Goal: Task Accomplishment & Management: Complete application form

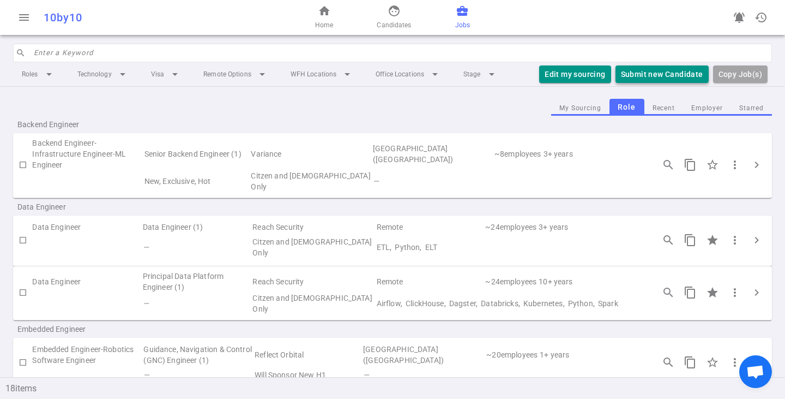
click at [652, 69] on button "Submit new Candidate" at bounding box center [662, 74] width 93 height 18
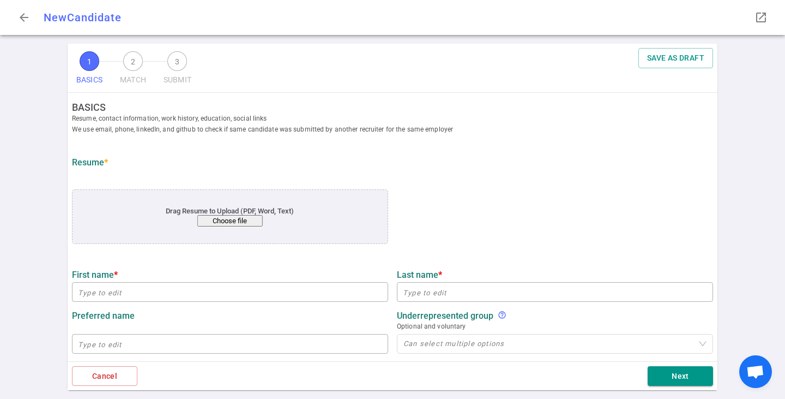
click at [238, 222] on button "Choose file" at bounding box center [229, 220] width 65 height 11
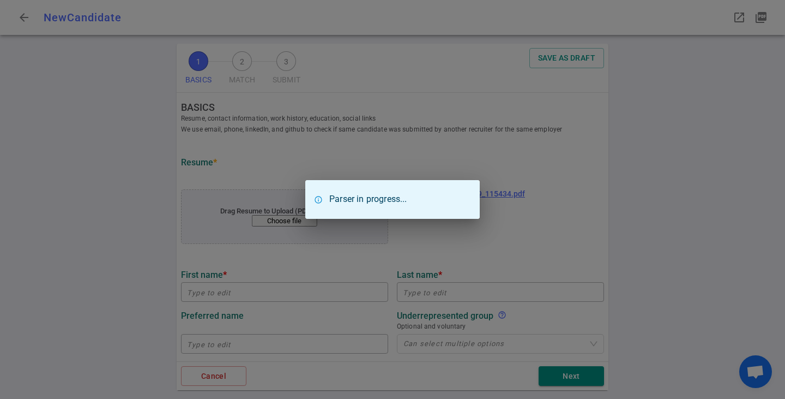
type input "[PERSON_NAME]"
type input "[EMAIL_ADDRESS][DOMAIN_NAME]"
type input "[PHONE_NUMBER]"
type input "Match Group"
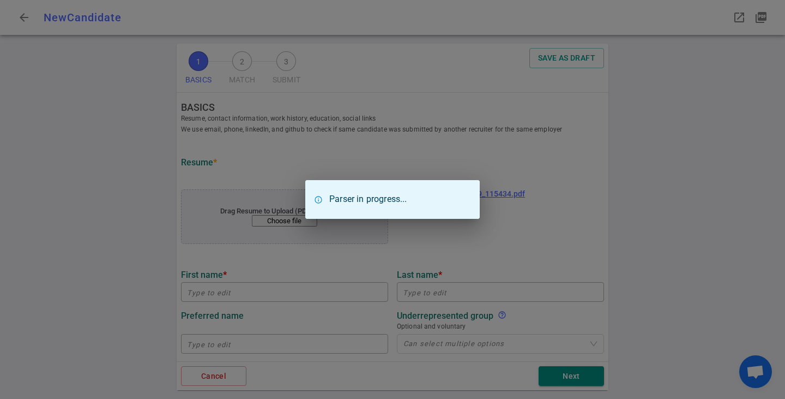
type textarea "Principal Data Platform Engineer and Architect, Data Platform"
type input "19.6"
type input "[US_STATE][GEOGRAPHIC_DATA]"
type input "Information Systems"
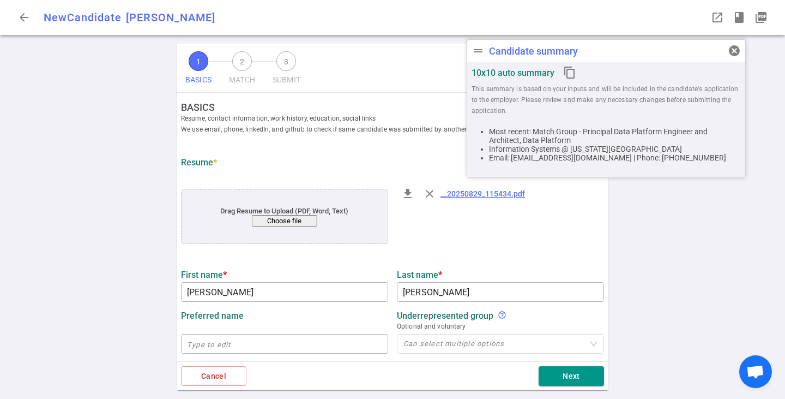
click at [81, 150] on div "1 BASICS 2 MATCH 3 SUBMIT SAVE AS DRAFT BASICS Resume, contact information, wor…" at bounding box center [392, 221] width 785 height 355
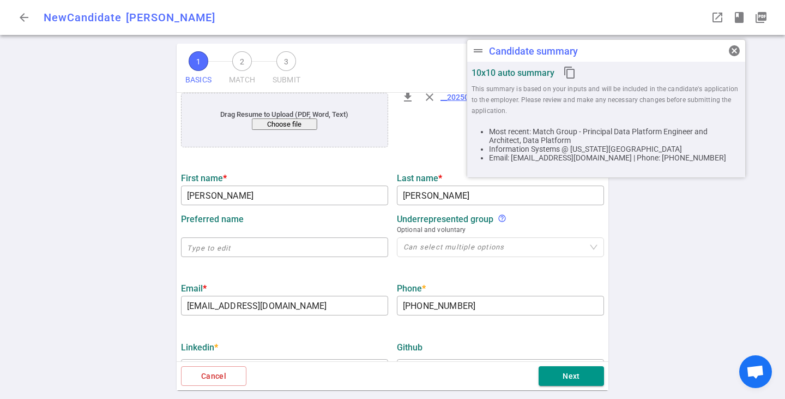
scroll to position [164, 0]
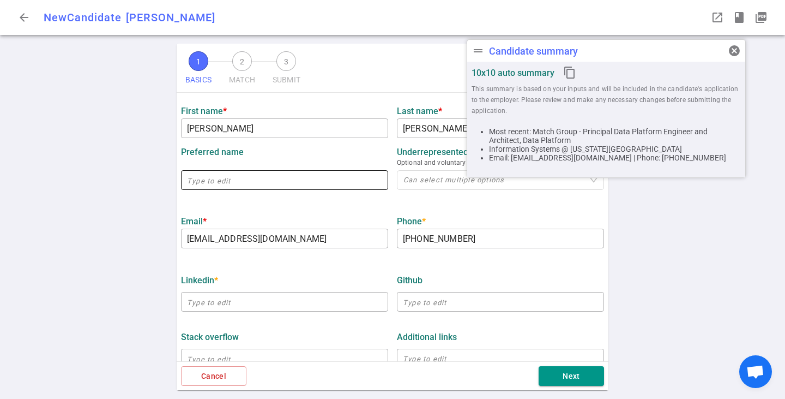
click at [238, 183] on input "text" at bounding box center [284, 179] width 207 height 17
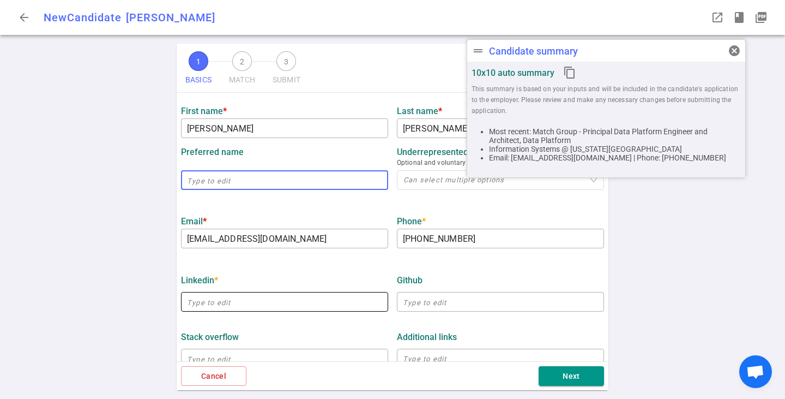
click at [222, 299] on input "text" at bounding box center [284, 301] width 207 height 17
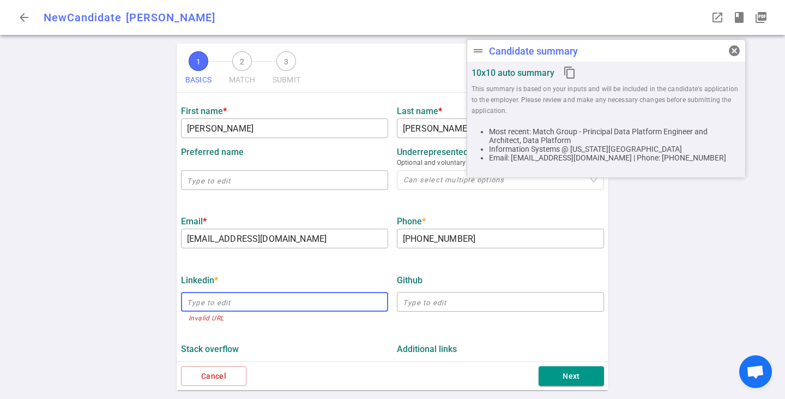
paste input "[EMAIL_ADDRESS][DOMAIN_NAME]"
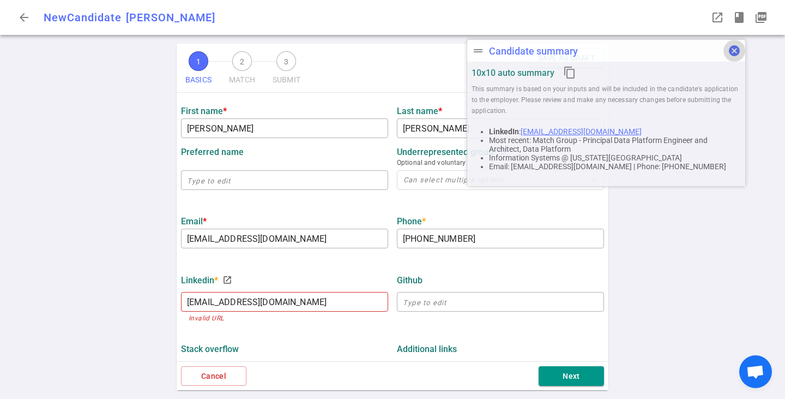
click at [735, 49] on span "cancel" at bounding box center [734, 50] width 13 height 13
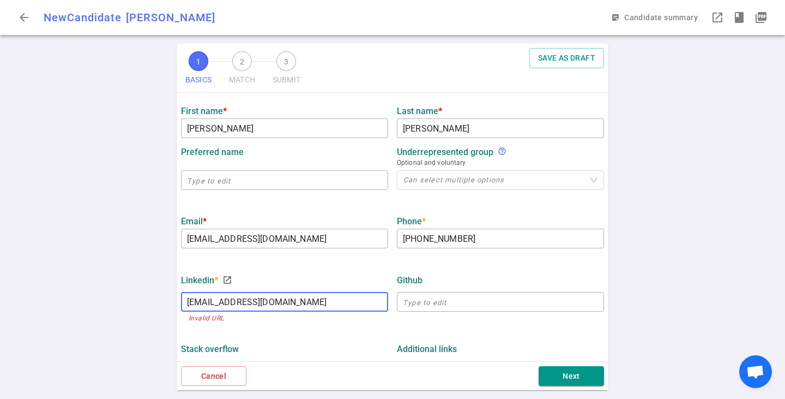
drag, startPoint x: 296, startPoint y: 304, endPoint x: 68, endPoint y: 290, distance: 228.9
click at [68, 290] on div "1 BASICS 2 MATCH 3 SUBMIT SAVE AS DRAFT BASICS Resume, contact information, wor…" at bounding box center [392, 221] width 785 height 355
paste input "[URL][DOMAIN_NAME]"
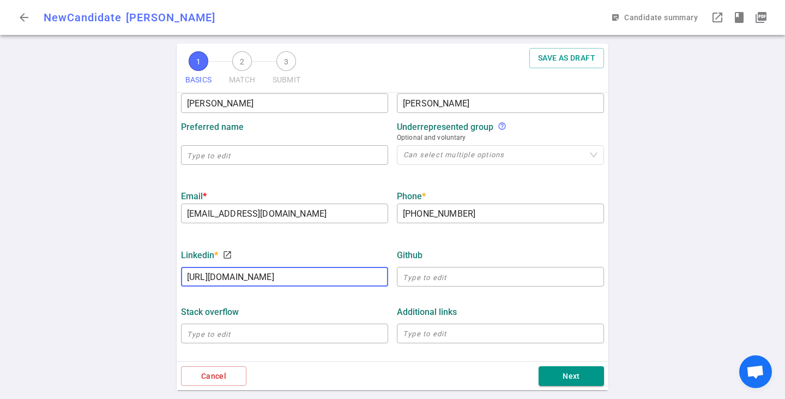
scroll to position [327, 0]
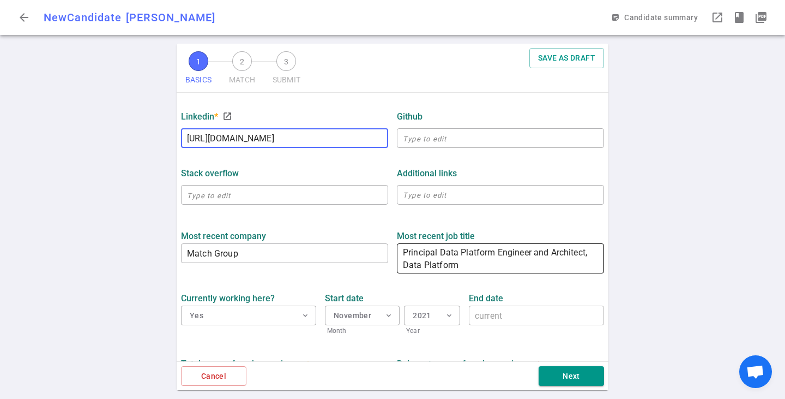
type input "[URL][DOMAIN_NAME]"
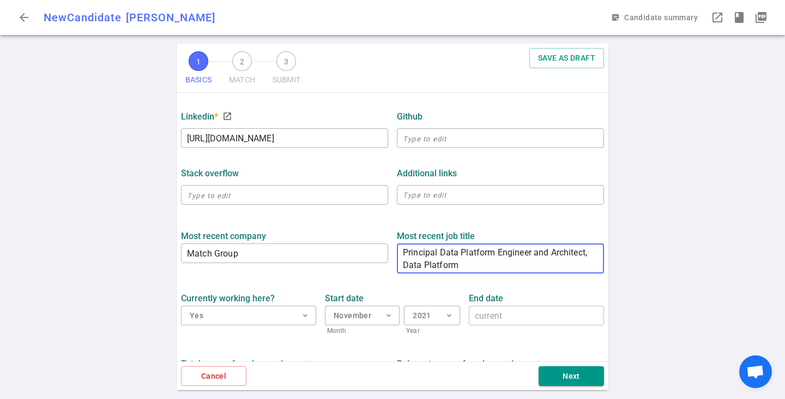
click at [474, 260] on textarea "Principal Data Platform Engineer and Architect, Data Platform" at bounding box center [500, 258] width 195 height 25
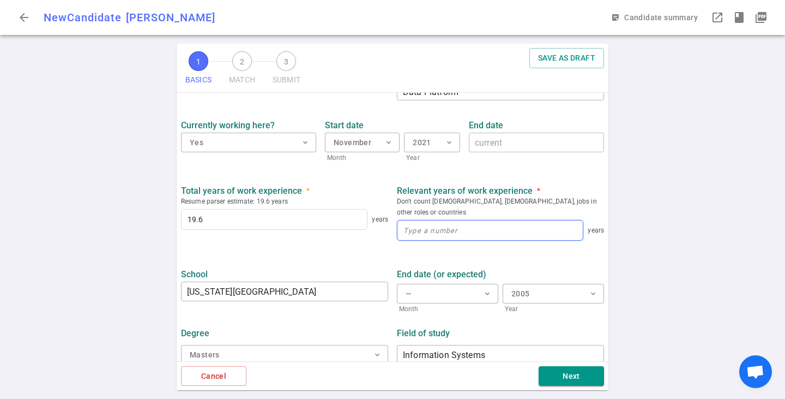
click at [468, 227] on input at bounding box center [489, 230] width 185 height 20
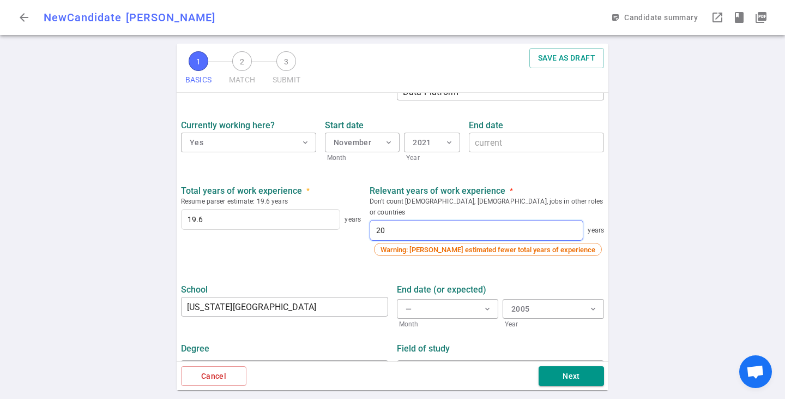
type input "2"
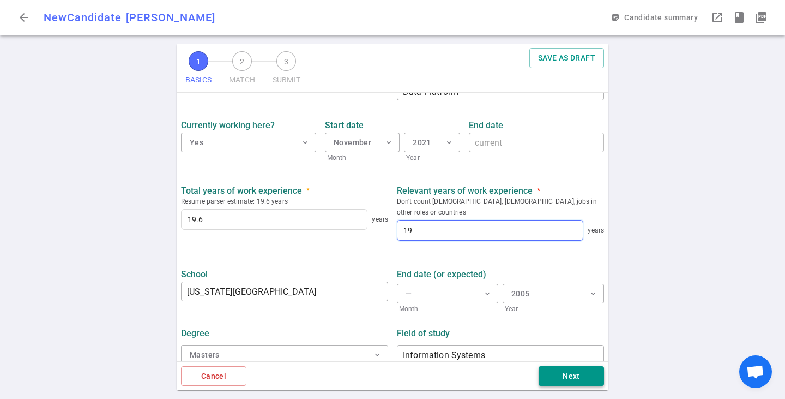
type input "19"
click at [574, 378] on button "Next" at bounding box center [571, 376] width 65 height 20
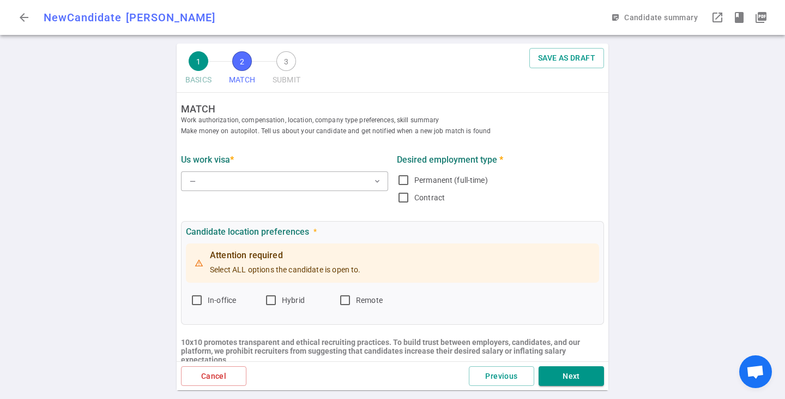
scroll to position [0, 0]
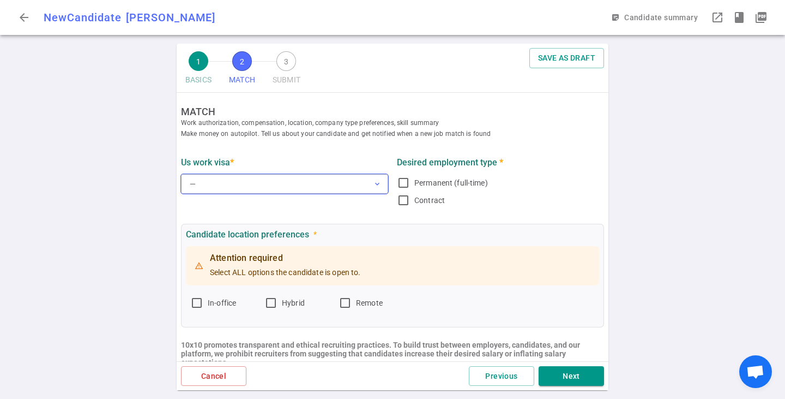
click at [282, 177] on button "— expand_more" at bounding box center [284, 184] width 207 height 20
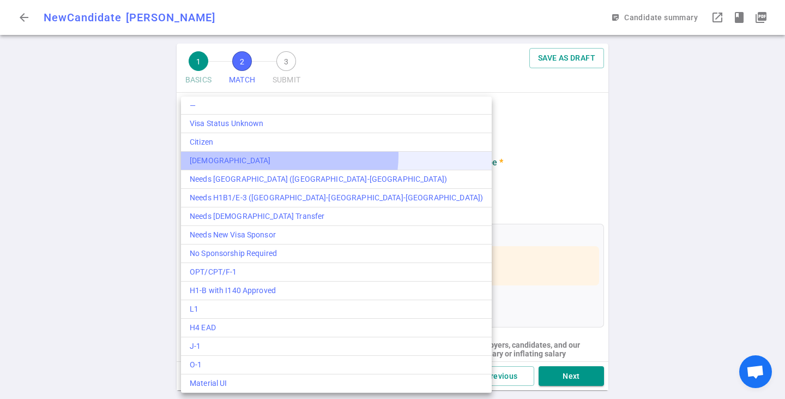
click at [289, 155] on div "[DEMOGRAPHIC_DATA]" at bounding box center [336, 160] width 293 height 11
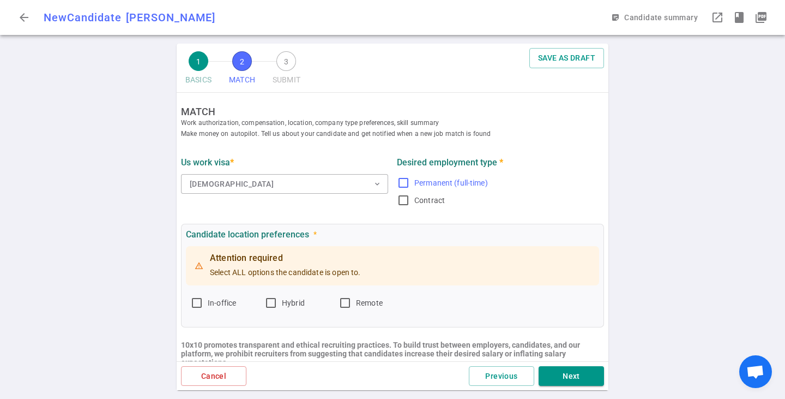
click at [397, 179] on input "Permanent (full-time)" at bounding box center [403, 182] width 13 height 13
checkbox input "true"
click at [350, 300] on input "Remote" at bounding box center [345, 302] width 13 height 13
checkbox input "true"
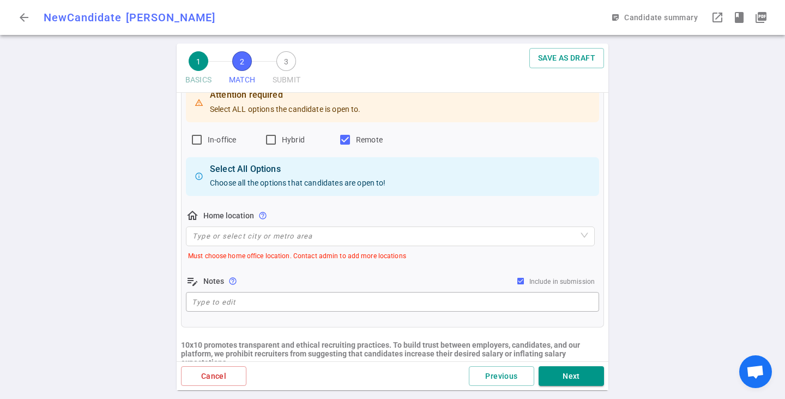
scroll to position [164, 0]
click at [301, 244] on input "search" at bounding box center [390, 235] width 396 height 19
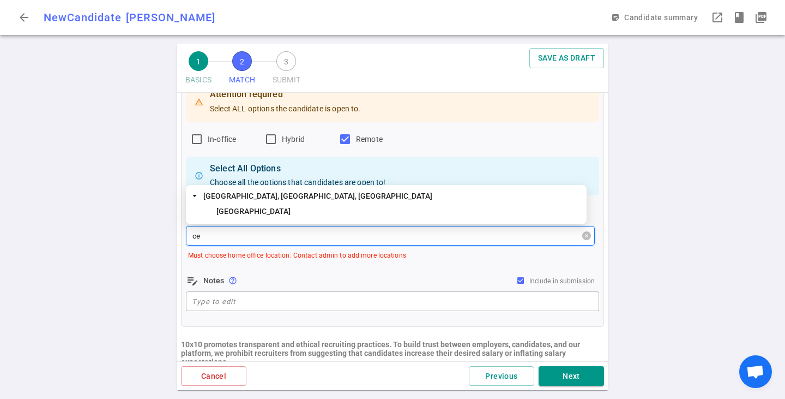
type input "c"
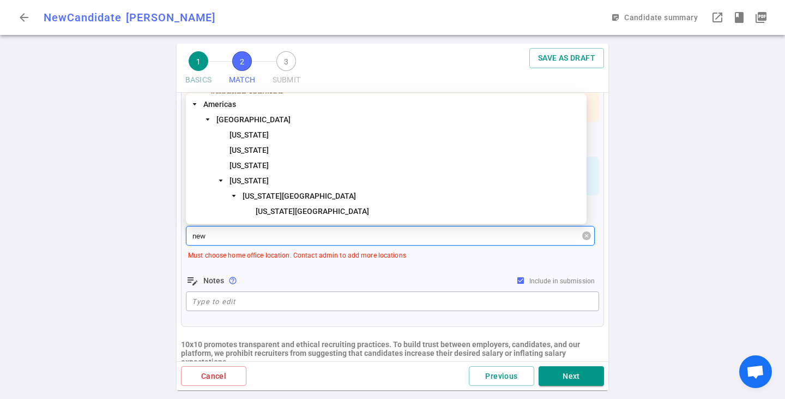
type input "new j"
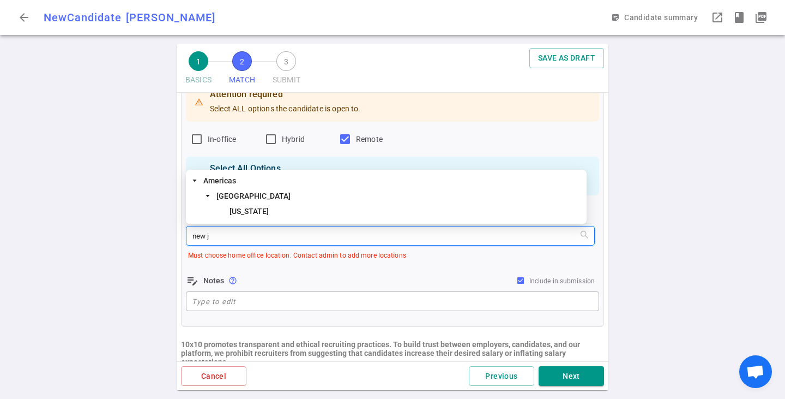
click at [248, 203] on div "[GEOGRAPHIC_DATA]" at bounding box center [386, 196] width 396 height 15
click at [251, 207] on span "[US_STATE]" at bounding box center [249, 211] width 39 height 9
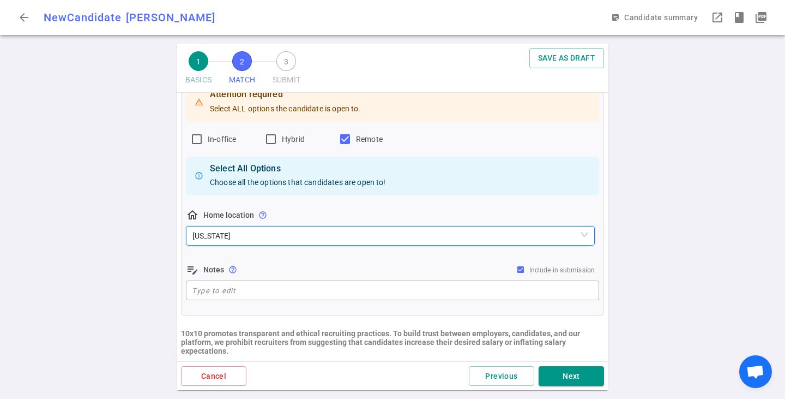
click at [147, 224] on div "1 BASICS 2 MATCH 3 SUBMIT SAVE AS DRAFT MATCH Work authorization, compensation,…" at bounding box center [392, 221] width 785 height 355
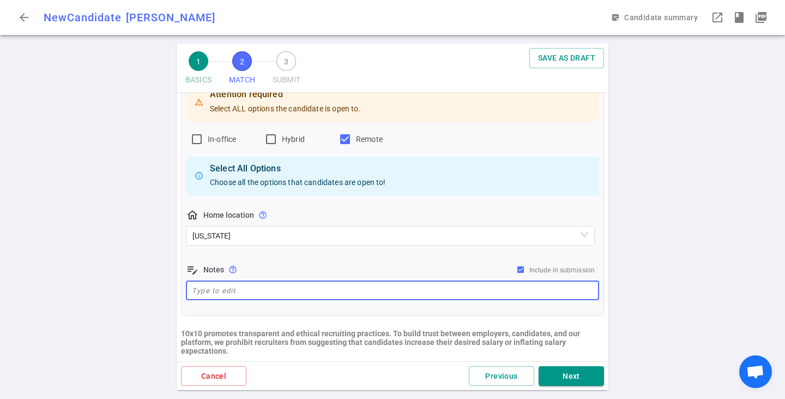
click at [220, 289] on textarea at bounding box center [392, 290] width 401 height 13
type textarea "c"
paste textarea "remote - from [GEOGRAPHIC_DATA] - ok with every 2 wks/monthly, travel for offsi…"
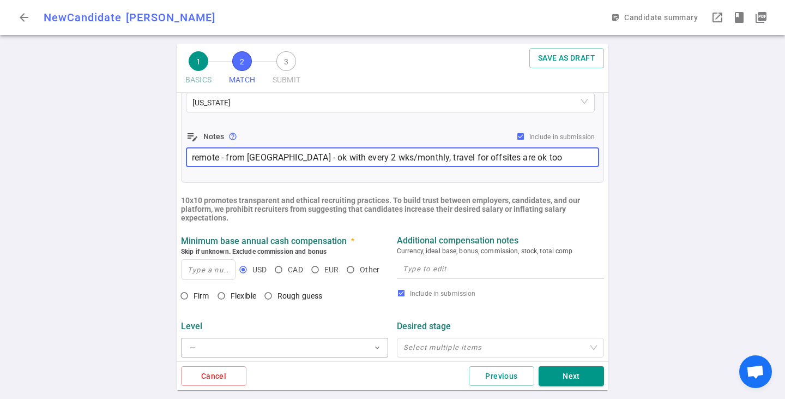
scroll to position [327, 0]
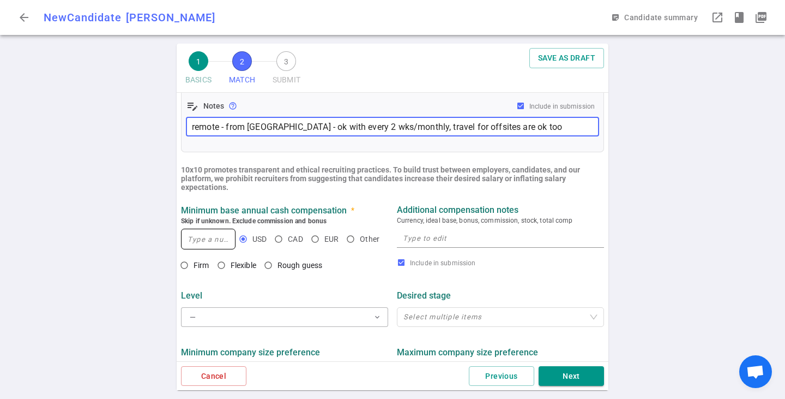
type textarea "remote - from [GEOGRAPHIC_DATA] - ok with every 2 wks/monthly, travel for offsi…"
click at [210, 244] on input at bounding box center [208, 239] width 53 height 20
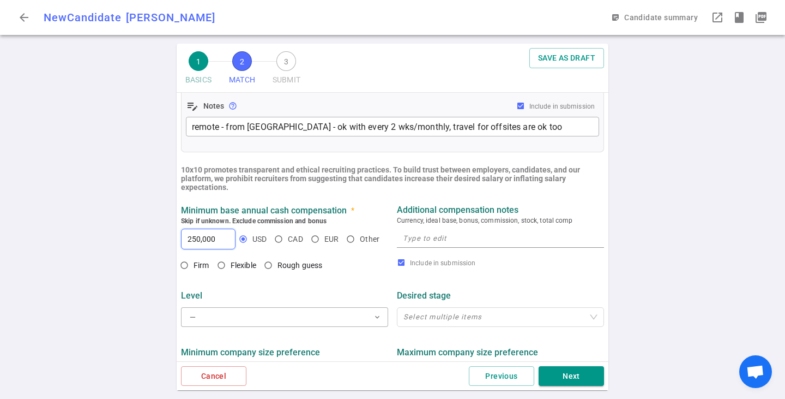
type input "250,000"
click at [415, 240] on textarea at bounding box center [500, 238] width 195 height 13
type textarea "~250K base + equity - some flex"
click at [228, 319] on button "— expand_more" at bounding box center [284, 317] width 207 height 20
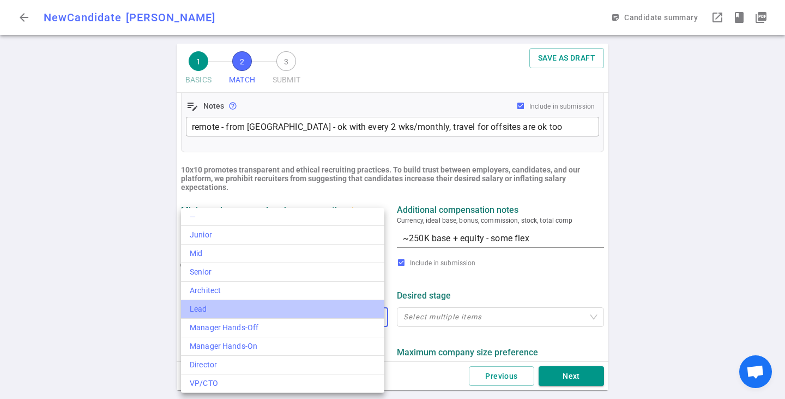
click at [213, 303] on li "Lead" at bounding box center [282, 309] width 203 height 19
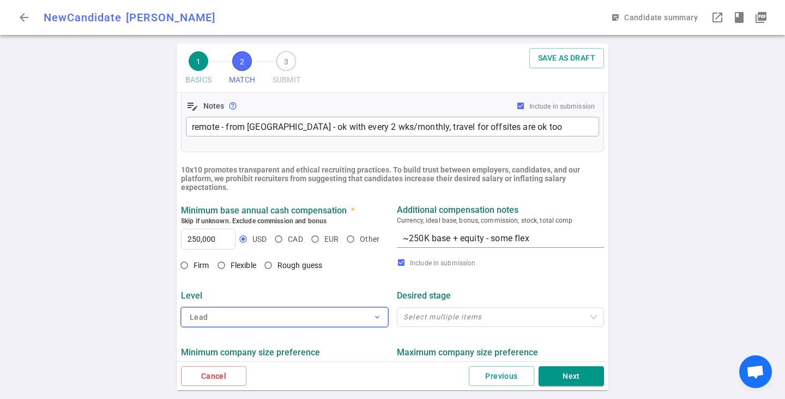
click at [250, 320] on button "Lead expand_more" at bounding box center [284, 317] width 207 height 20
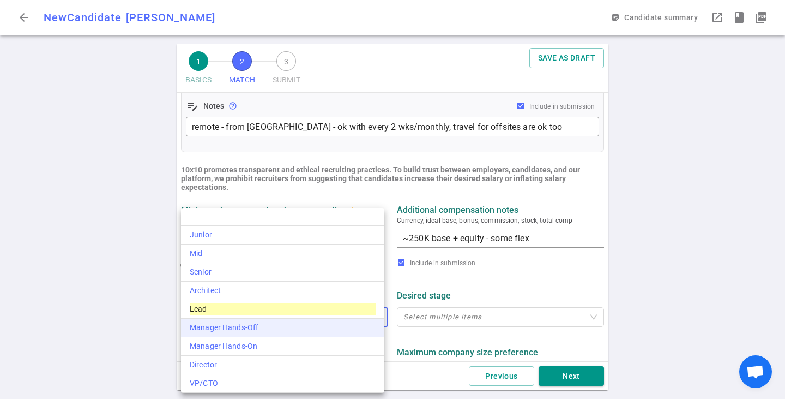
click at [253, 323] on div "Manager Hands-Off" at bounding box center [283, 327] width 186 height 11
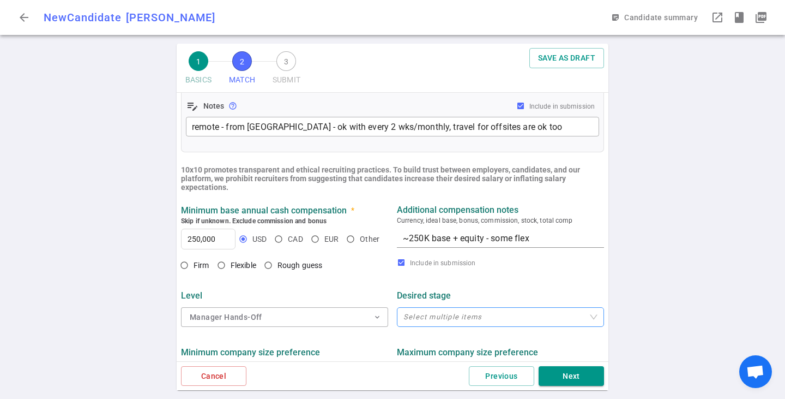
click at [466, 321] on div at bounding box center [494, 317] width 191 height 8
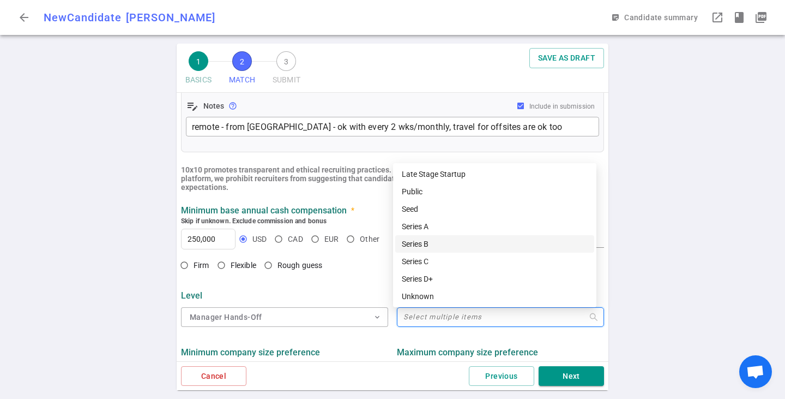
click at [441, 240] on div "Series B" at bounding box center [495, 244] width 186 height 12
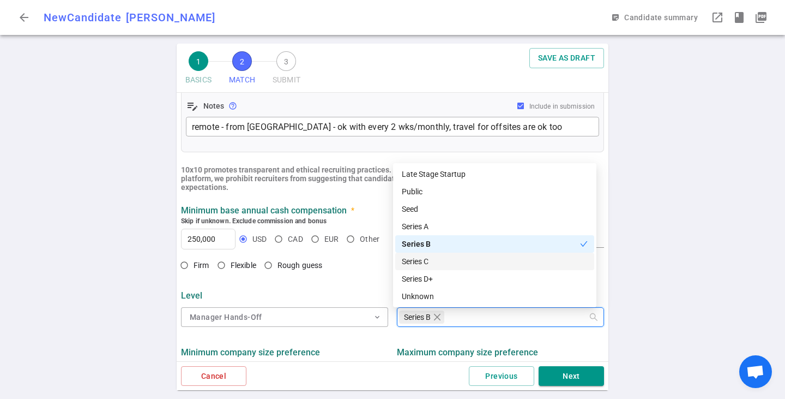
click at [440, 265] on div "Series C" at bounding box center [495, 261] width 186 height 12
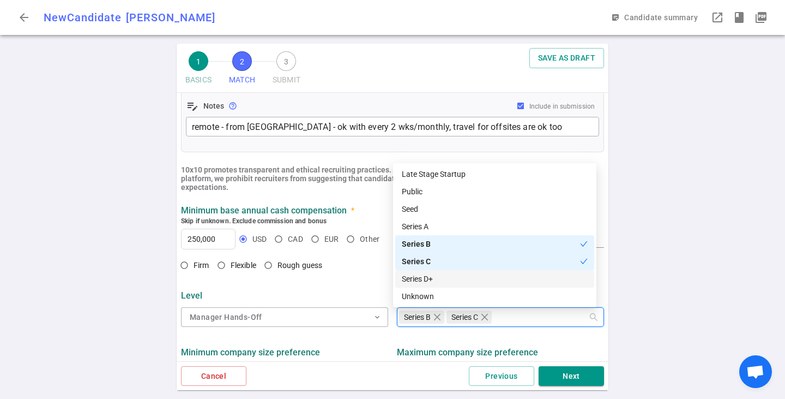
click at [437, 276] on div "Series D+" at bounding box center [495, 279] width 186 height 12
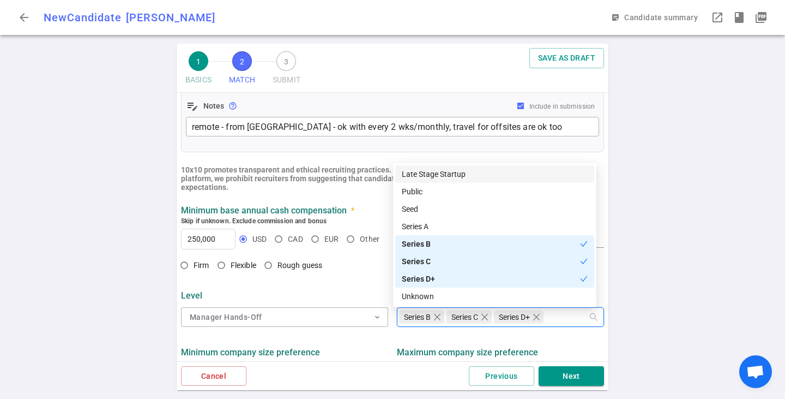
click at [427, 173] on div "Late Stage Startup" at bounding box center [495, 174] width 186 height 12
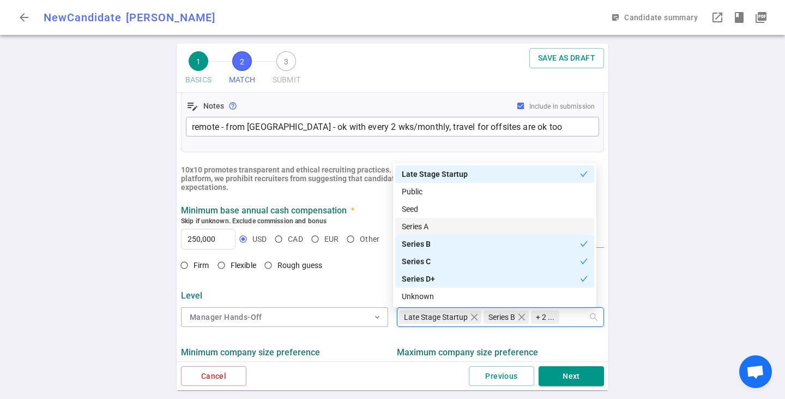
click at [450, 225] on div "Series A" at bounding box center [495, 226] width 186 height 12
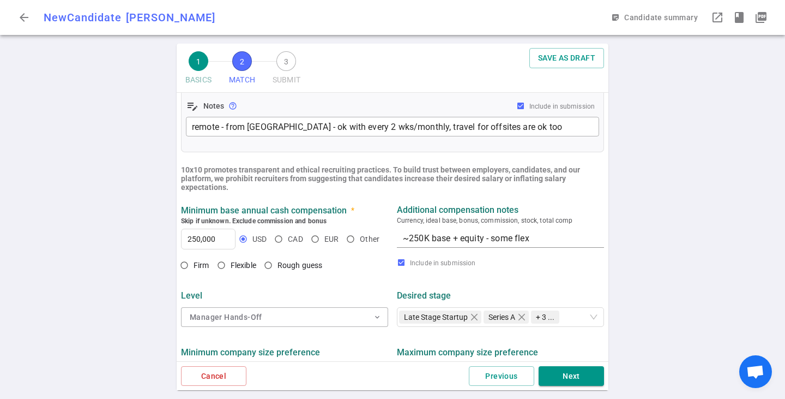
click at [346, 290] on div "Level" at bounding box center [284, 295] width 207 height 20
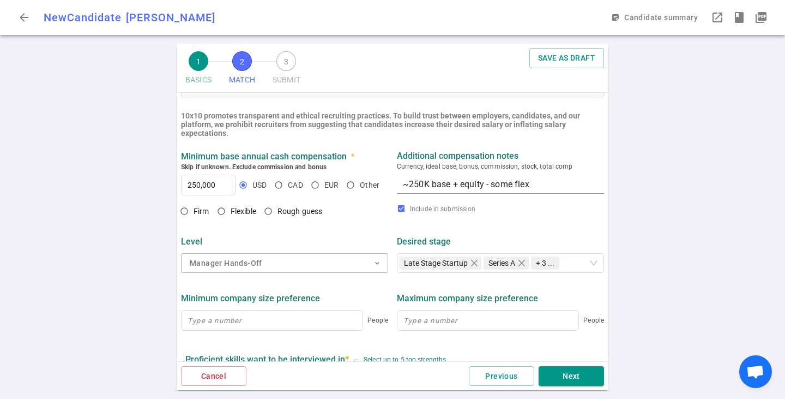
scroll to position [382, 0]
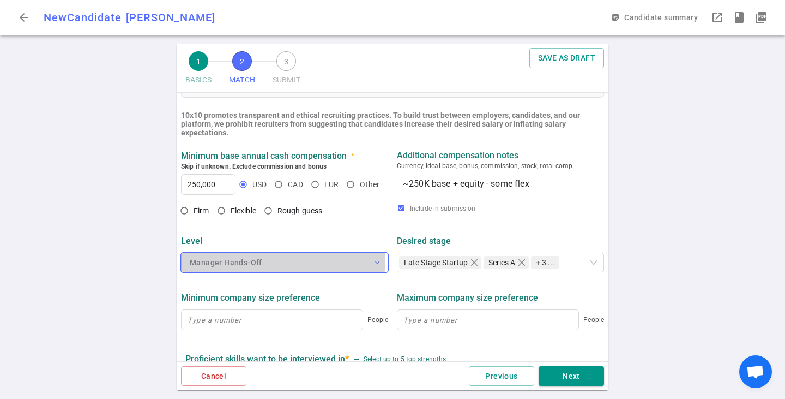
click at [279, 261] on button "Manager Hands-Off expand_more" at bounding box center [284, 262] width 207 height 20
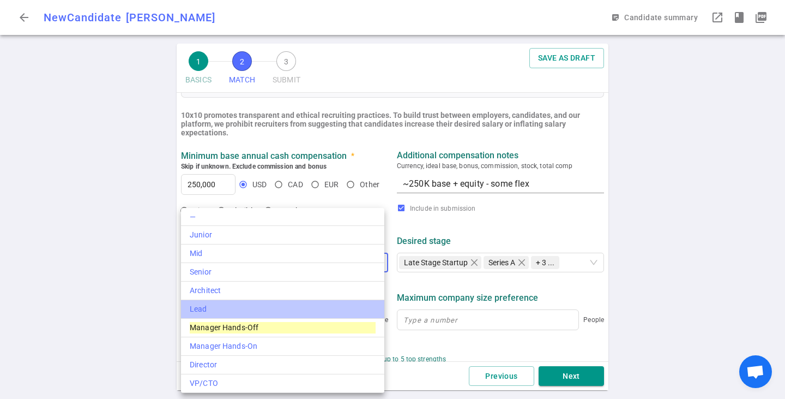
click at [276, 304] on div "Lead" at bounding box center [283, 308] width 186 height 11
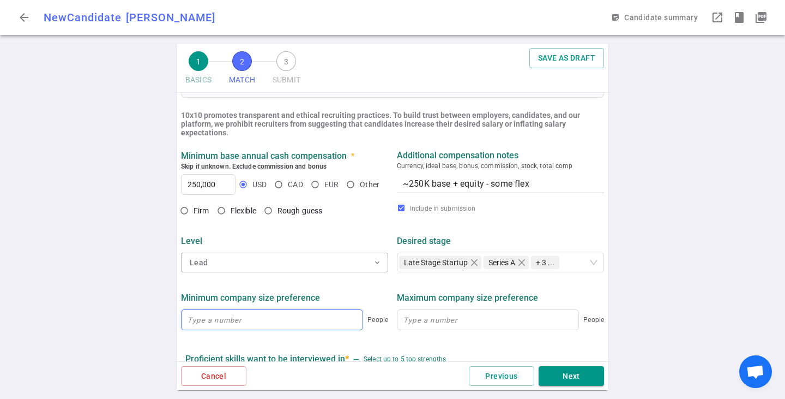
click at [230, 321] on input at bounding box center [272, 320] width 181 height 20
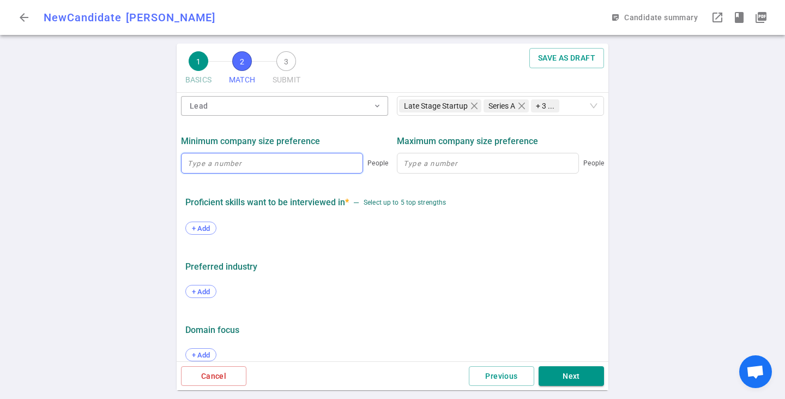
scroll to position [545, 0]
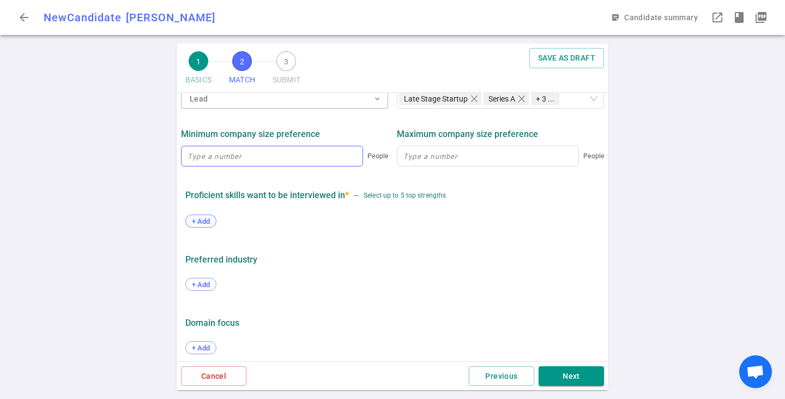
click at [209, 223] on span "+ Add" at bounding box center [201, 221] width 26 height 8
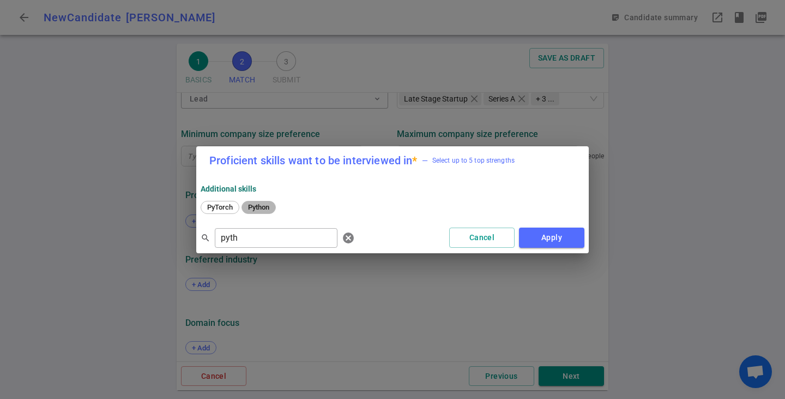
click at [260, 209] on span "Python" at bounding box center [258, 207] width 29 height 8
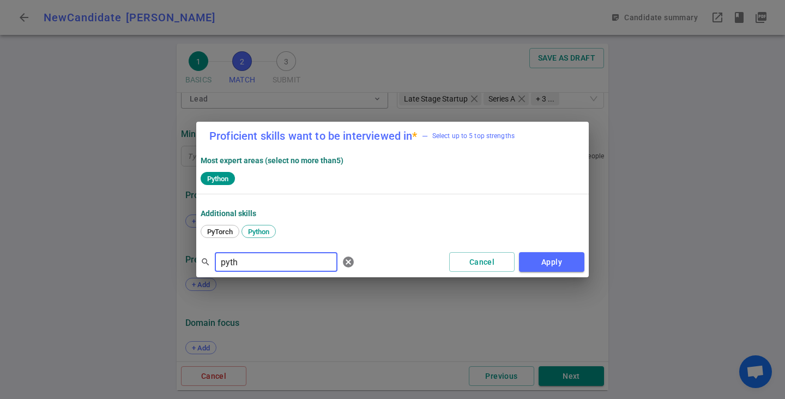
drag, startPoint x: 251, startPoint y: 266, endPoint x: 166, endPoint y: 270, distance: 85.2
click at [166, 270] on div "Proficient skills want to be interviewed in * — Select up to 5 top strengths Mo…" at bounding box center [392, 199] width 785 height 399
click at [274, 228] on span "Postgres" at bounding box center [262, 231] width 36 height 8
drag, startPoint x: 226, startPoint y: 261, endPoint x: 160, endPoint y: 268, distance: 66.3
click at [160, 268] on div "Proficient skills want to be interviewed in * — Select up to 5 top strengths Mo…" at bounding box center [392, 199] width 785 height 399
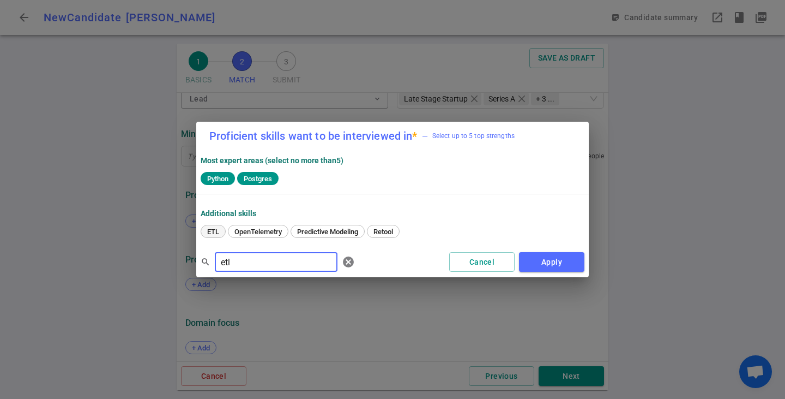
type input "etl"
click at [211, 227] on span "ETL" at bounding box center [213, 231] width 20 height 8
click at [545, 257] on button "Apply" at bounding box center [551, 262] width 65 height 20
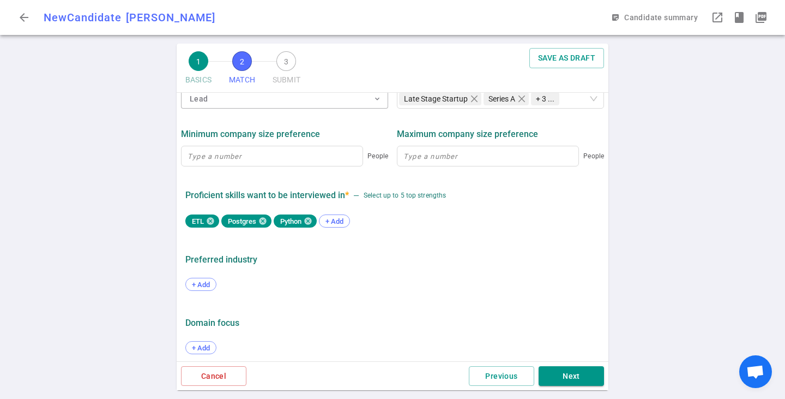
scroll to position [553, 0]
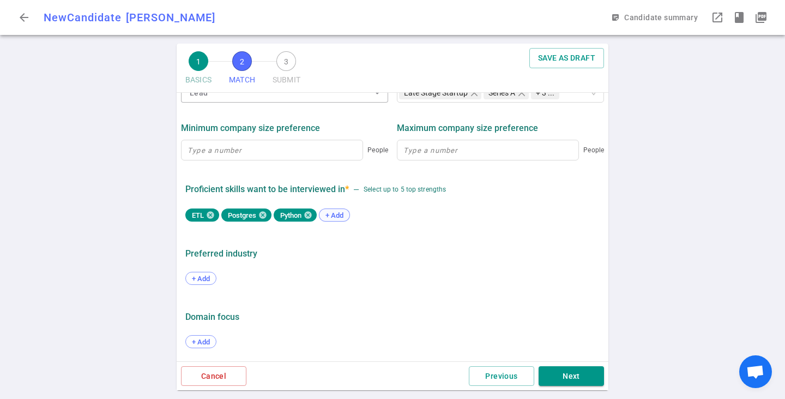
click at [333, 216] on span "+ Add" at bounding box center [335, 215] width 26 height 8
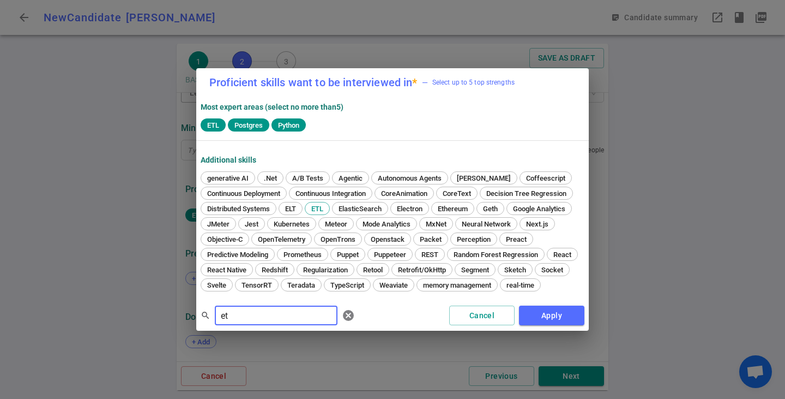
type input "e"
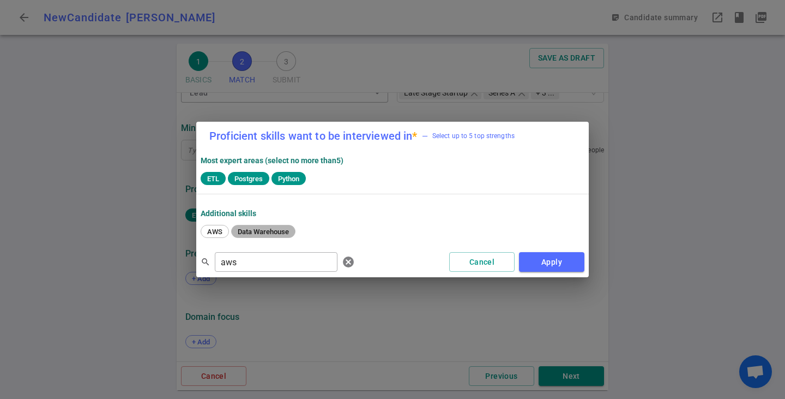
click at [254, 229] on span "Data Warehouse" at bounding box center [263, 231] width 59 height 8
click at [221, 231] on span "AWS" at bounding box center [214, 231] width 23 height 8
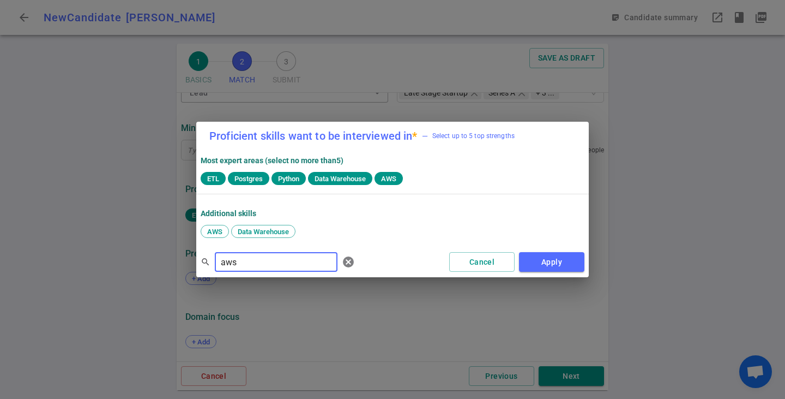
click at [82, 264] on div "Proficient skills want to be interviewed in * — Select up to 5 top strengths Mo…" at bounding box center [392, 199] width 785 height 399
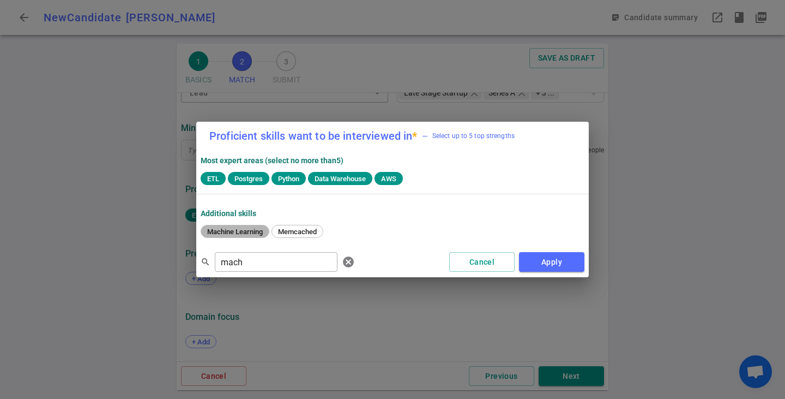
click at [224, 232] on span "Machine Learning" at bounding box center [234, 231] width 63 height 8
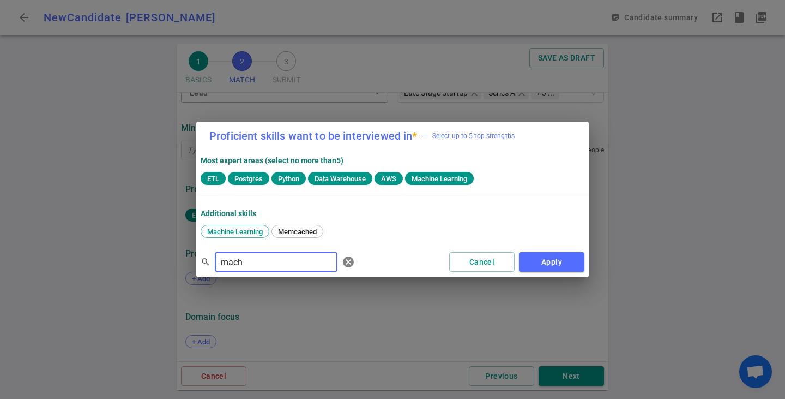
drag, startPoint x: 190, startPoint y: 264, endPoint x: 158, endPoint y: 266, distance: 32.8
click at [158, 266] on div "Proficient skills want to be interviewed in * — Select up to 5 top strengths Mo…" at bounding box center [392, 199] width 785 height 399
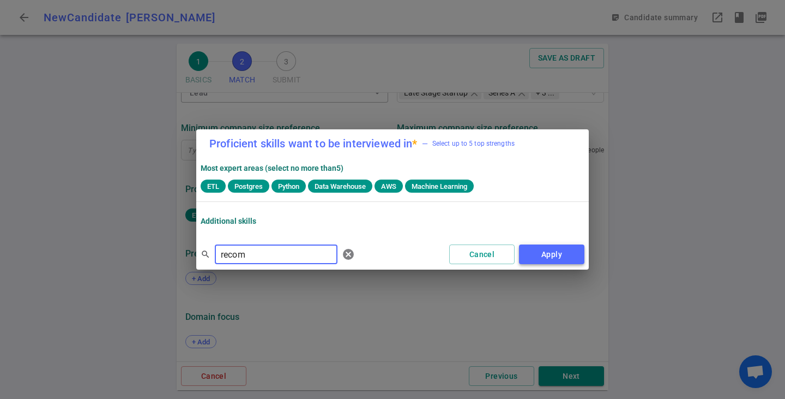
type input "recom"
click at [536, 256] on button "Apply" at bounding box center [551, 254] width 65 height 20
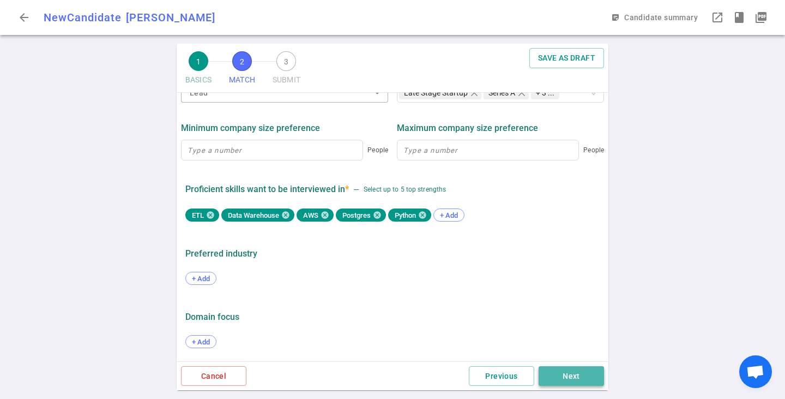
click at [571, 371] on button "Next" at bounding box center [571, 376] width 65 height 20
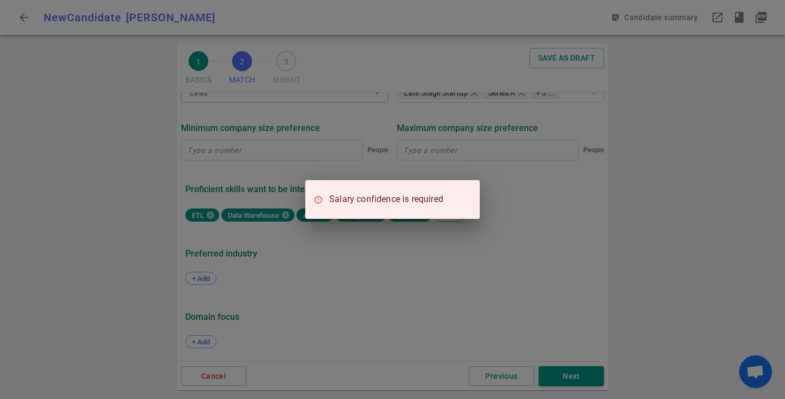
click at [443, 286] on div "Salary confidence is required" at bounding box center [392, 199] width 785 height 399
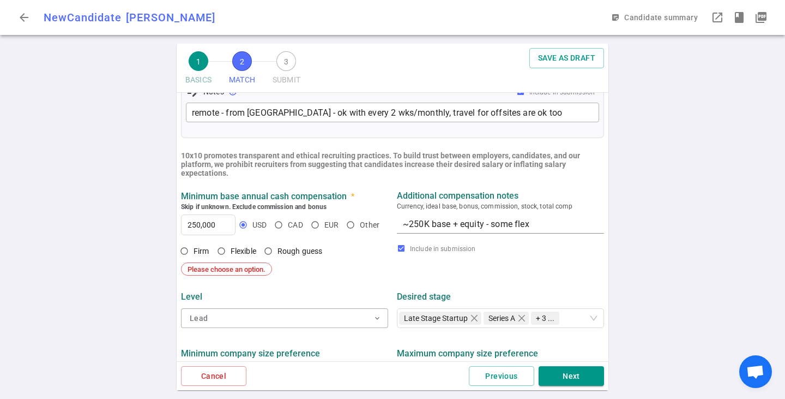
scroll to position [351, 0]
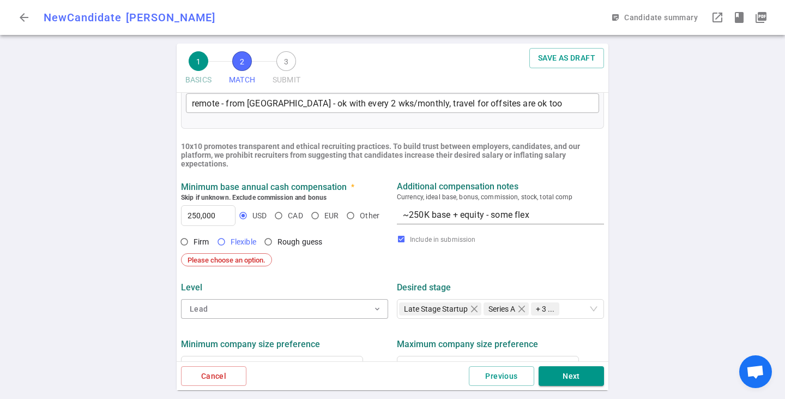
click at [216, 244] on input "Flexible" at bounding box center [221, 241] width 19 height 19
radio input "true"
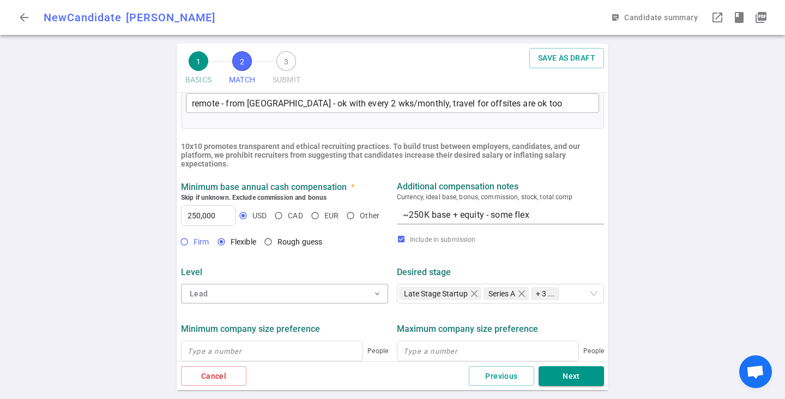
click at [183, 249] on input "Firm" at bounding box center [184, 241] width 19 height 19
radio input "true"
drag, startPoint x: 560, startPoint y: 372, endPoint x: 560, endPoint y: 366, distance: 6.5
click at [560, 373] on button "Next" at bounding box center [571, 376] width 65 height 20
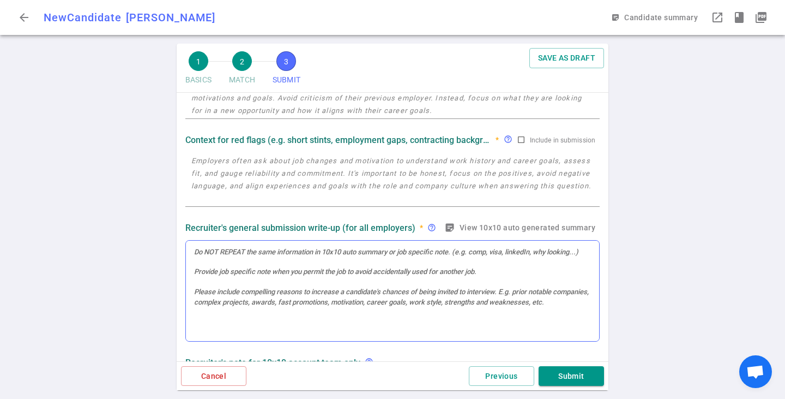
scroll to position [0, 0]
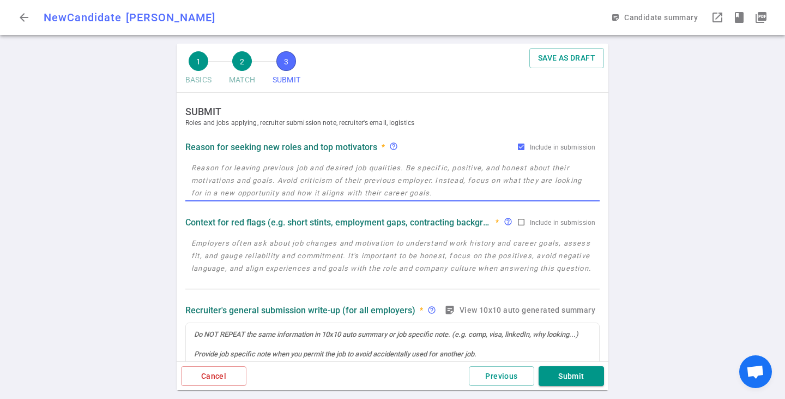
click at [256, 178] on textarea at bounding box center [392, 180] width 402 height 38
paste textarea "Reason for Looking: he's starting to look bec things are pretty stagnant at Mat…"
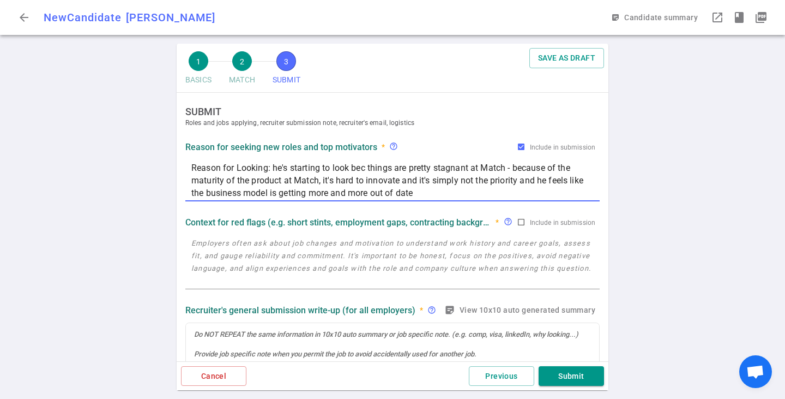
click at [188, 168] on div "Reason for Looking: he's starting to look bec things are pretty stagnant at Mat…" at bounding box center [392, 180] width 414 height 43
click at [192, 166] on textarea "Reason for Looking: he's starting to look bec things are pretty stagnant at Mat…" at bounding box center [392, 180] width 402 height 38
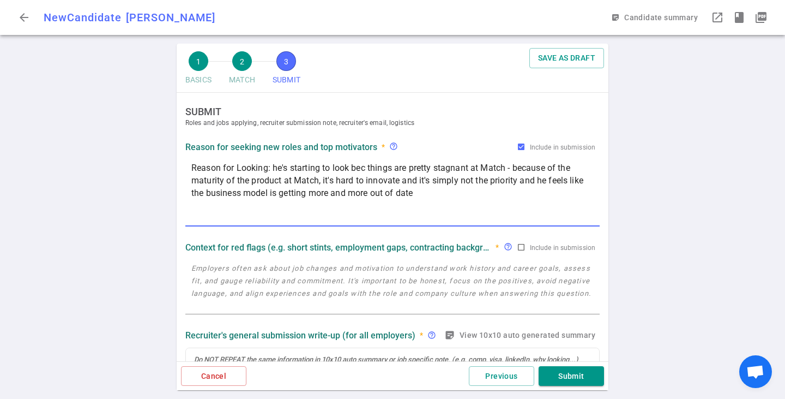
paste textarea "looking for hands on manager or principal roles - wants to stay largely on the …"
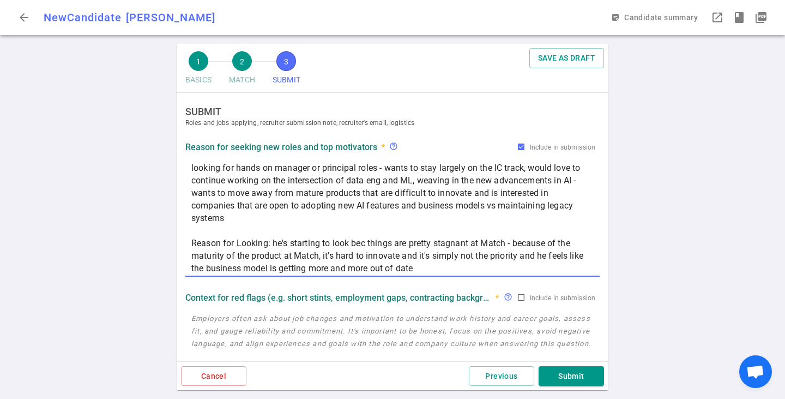
click at [226, 231] on textarea "looking for hands on manager or principal roles - wants to stay largely on the …" at bounding box center [392, 217] width 402 height 113
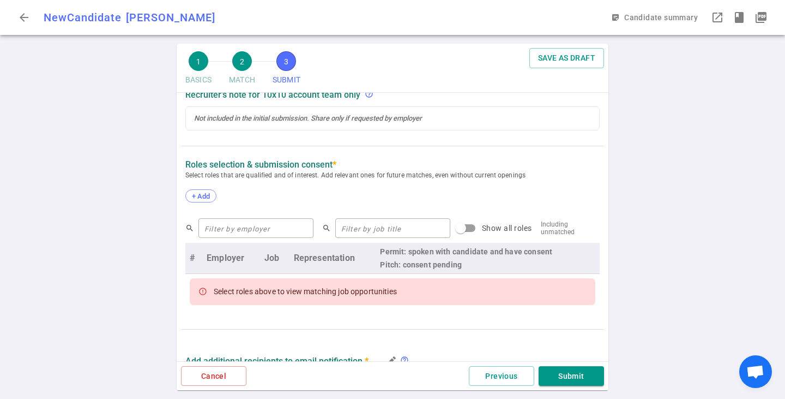
scroll to position [436, 0]
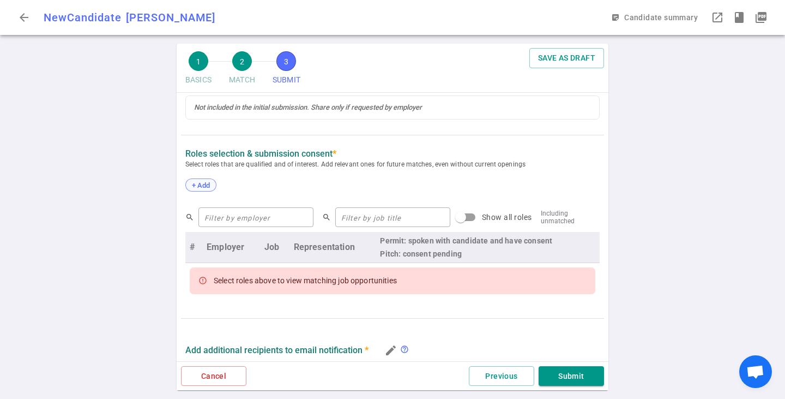
type textarea "looking for hands on manager or principal roles - wants to stay largely on the …"
click at [199, 189] on span "+ Add" at bounding box center [201, 185] width 26 height 8
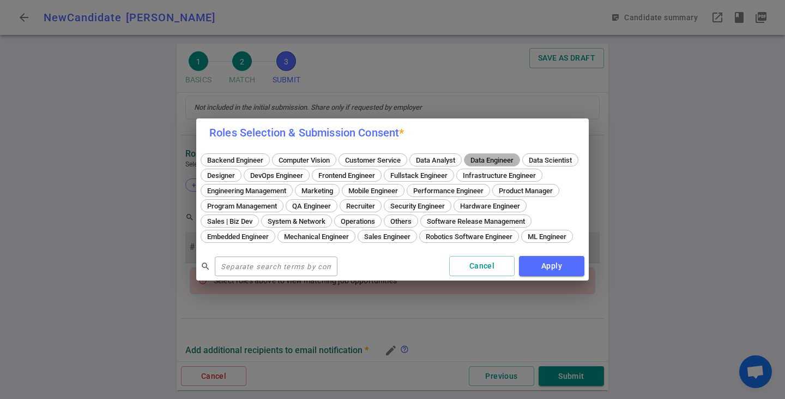
click at [511, 156] on span "Data Engineer" at bounding box center [492, 160] width 51 height 8
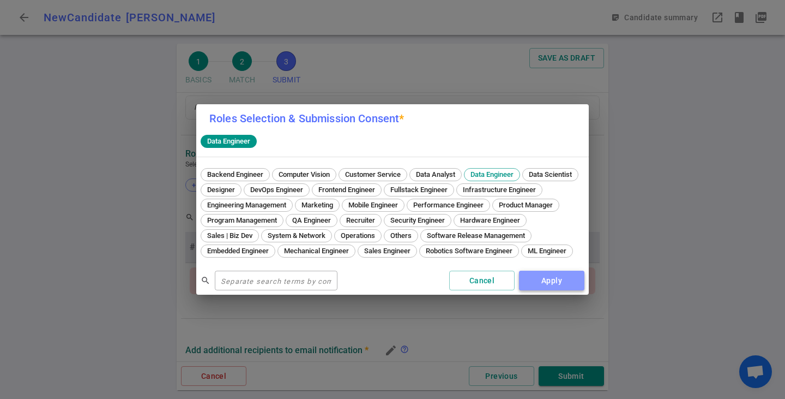
click at [541, 282] on button "Apply" at bounding box center [551, 280] width 65 height 20
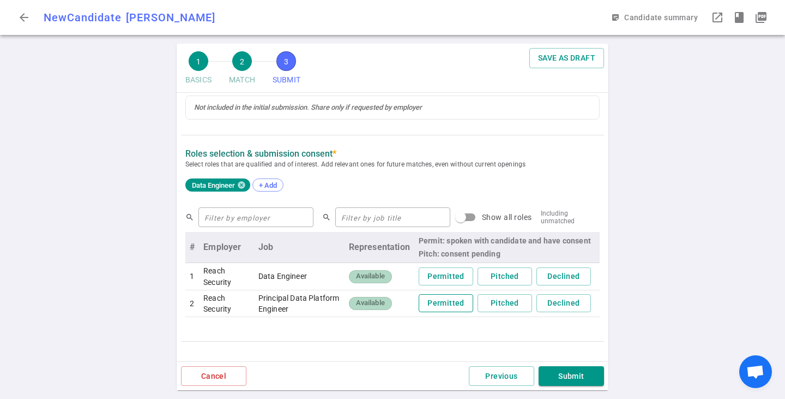
click at [442, 310] on button "Permitted" at bounding box center [446, 303] width 55 height 18
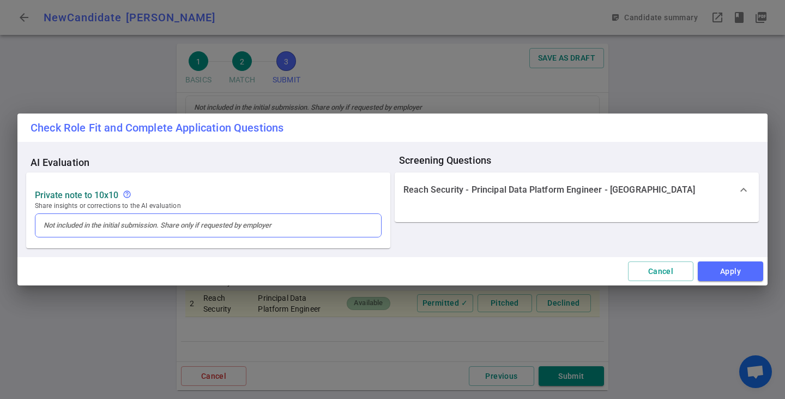
click at [162, 234] on div at bounding box center [208, 225] width 346 height 23
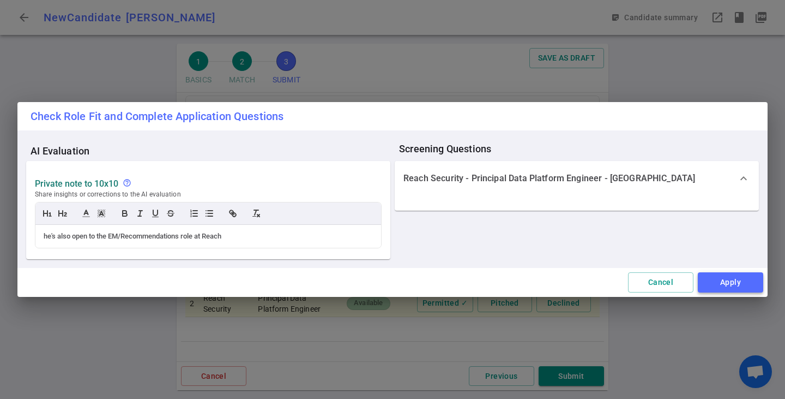
click at [707, 282] on button "Apply" at bounding box center [730, 282] width 65 height 20
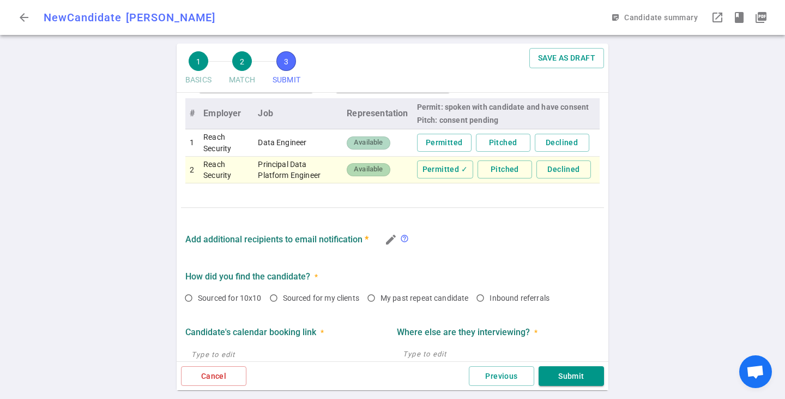
scroll to position [600, 0]
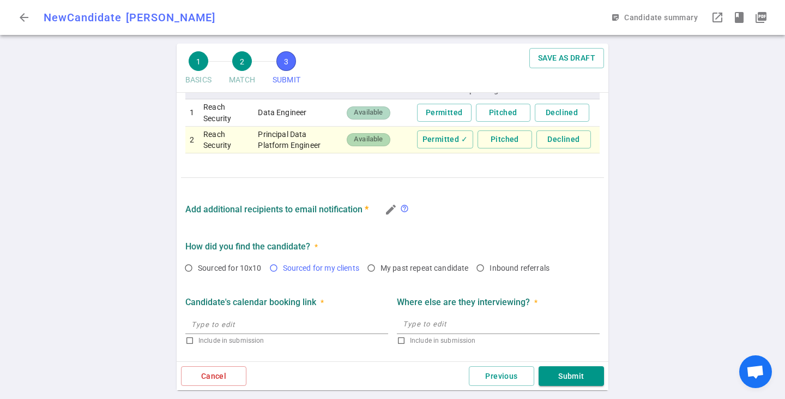
click at [268, 267] on input "Sourced for my clients" at bounding box center [273, 267] width 19 height 19
radio input "true"
click at [279, 313] on div "Include in submission" at bounding box center [286, 330] width 203 height 37
click at [284, 326] on input "text" at bounding box center [286, 323] width 203 height 17
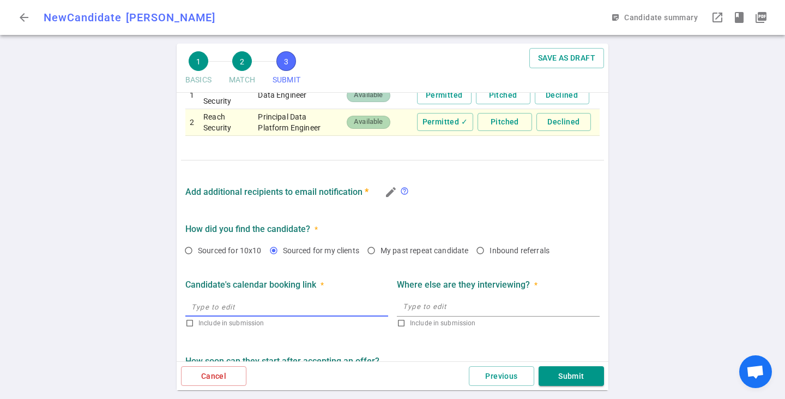
scroll to position [649, 0]
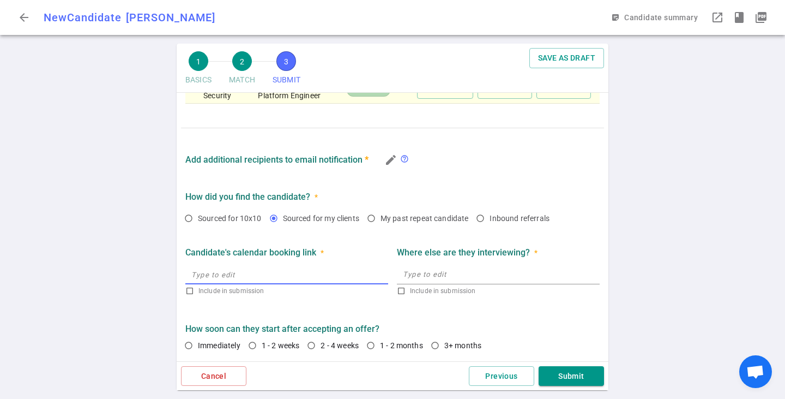
click at [468, 261] on div "Where else are they interviewing? *" at bounding box center [498, 253] width 203 height 20
click at [476, 276] on textarea at bounding box center [498, 274] width 191 height 13
click at [313, 345] on input "2 - 4 weeks" at bounding box center [311, 345] width 19 height 19
radio input "true"
click at [559, 369] on button "Submit" at bounding box center [571, 376] width 65 height 20
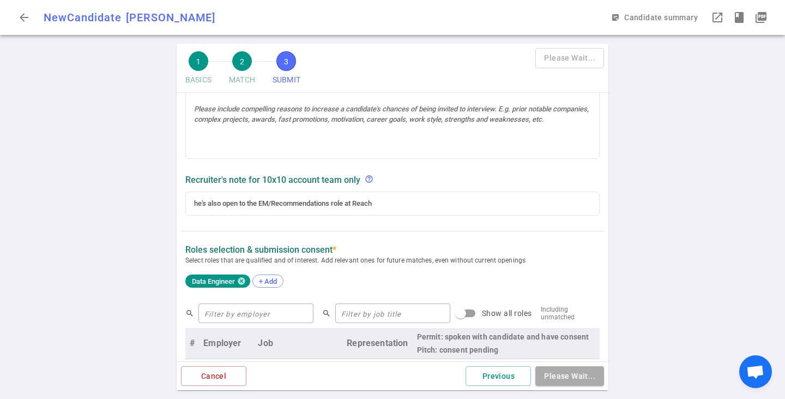
scroll to position [314, 0]
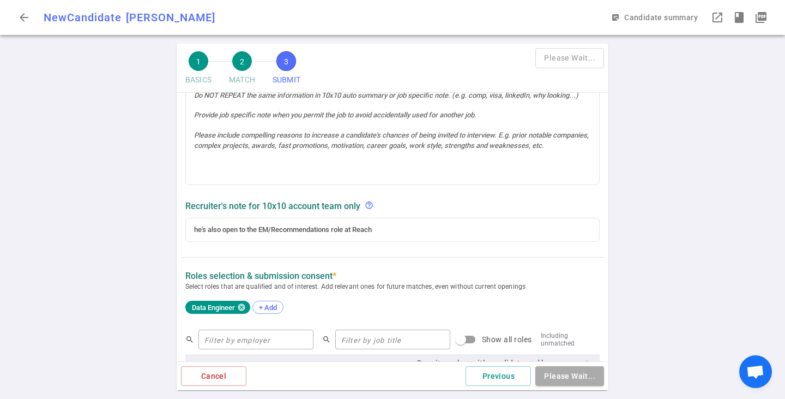
type textarea "looking for hands on manager or principal roles - wants to stay largely on the …"
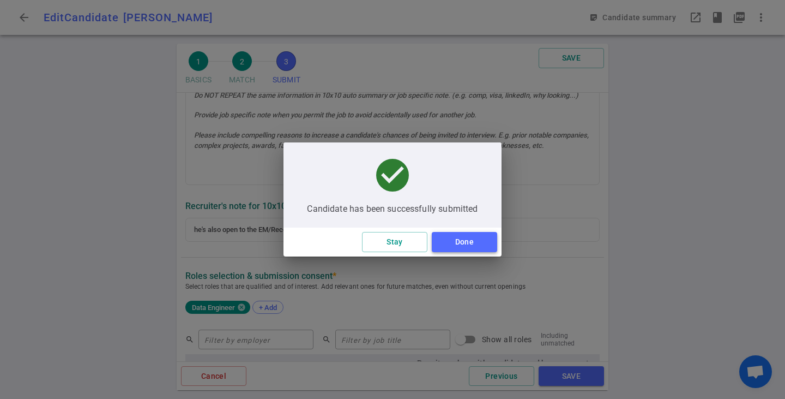
click at [469, 241] on button "Done" at bounding box center [464, 242] width 65 height 20
